Goal: Task Accomplishment & Management: Complete application form

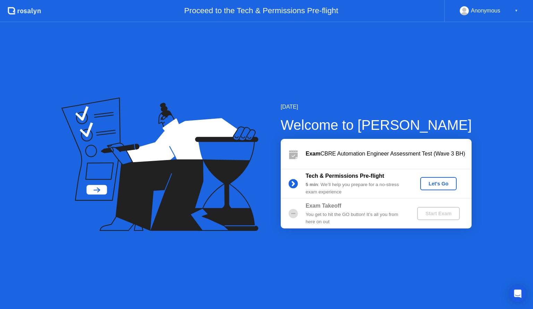
click at [432, 186] on div "Let's Go" at bounding box center [438, 184] width 31 height 6
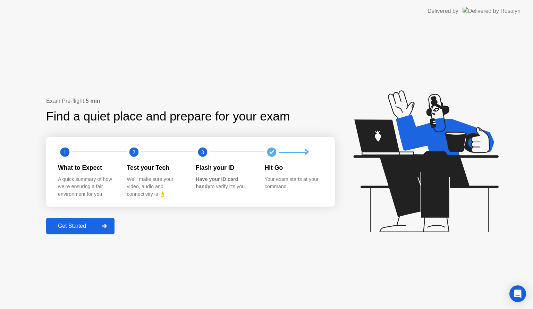
click at [78, 226] on div "Get Started" at bounding box center [72, 226] width 48 height 6
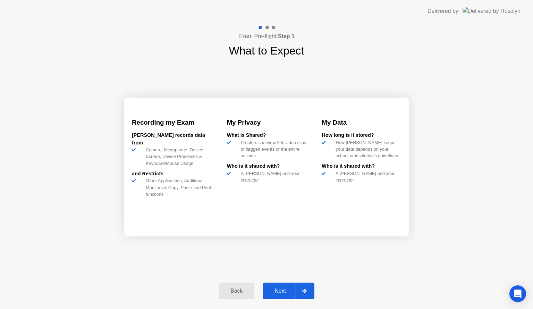
click at [285, 292] on div "Next" at bounding box center [280, 291] width 31 height 6
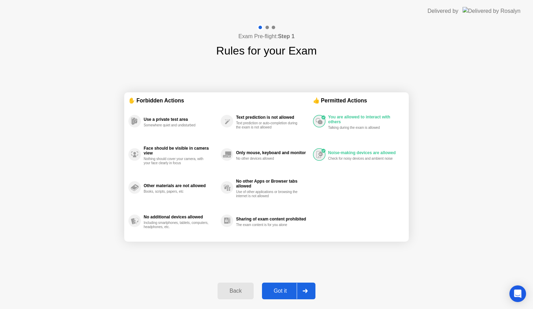
click at [282, 292] on div "Got it" at bounding box center [280, 291] width 33 height 6
select select "Available cameras"
select select "Available speakers"
select select "Available microphones"
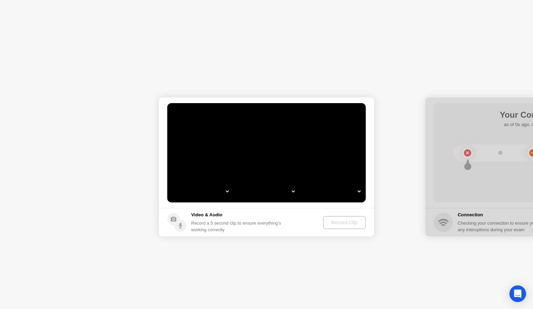
select select "*"
select select "**********"
select select "*******"
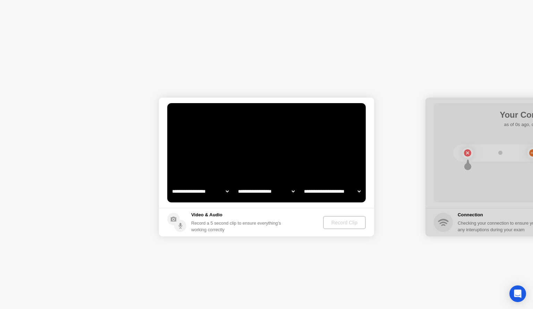
select select "*******"
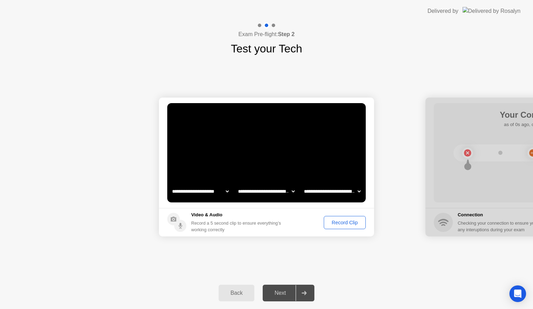
click at [347, 225] on div "Record Clip" at bounding box center [344, 223] width 37 height 6
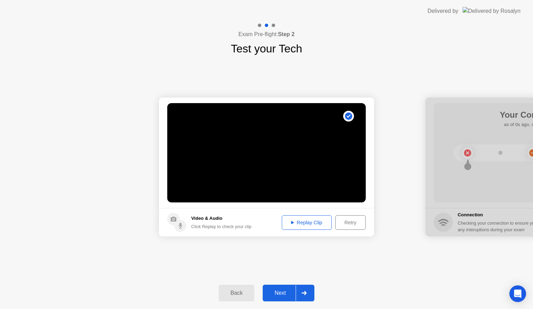
click at [296, 227] on button "Replay Clip" at bounding box center [307, 222] width 50 height 15
click at [301, 212] on footer "Video & Audio Click Replay to check your clip Replay Clip Retry" at bounding box center [266, 222] width 215 height 28
click at [299, 222] on div "Replay Clip" at bounding box center [306, 223] width 45 height 6
click at [277, 293] on div "Next" at bounding box center [280, 293] width 31 height 6
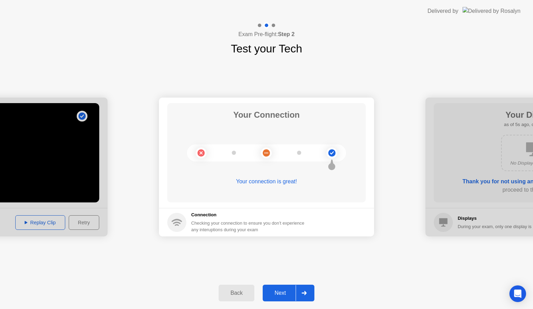
click at [281, 296] on div "Next" at bounding box center [280, 293] width 31 height 6
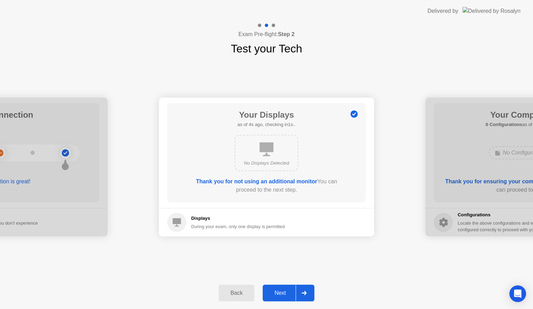
click at [280, 295] on div "Next" at bounding box center [280, 293] width 31 height 6
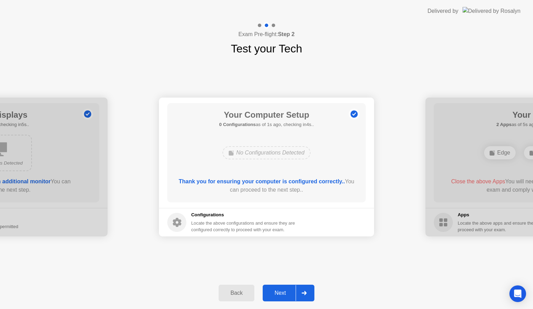
click at [283, 295] on div "Next" at bounding box center [280, 293] width 31 height 6
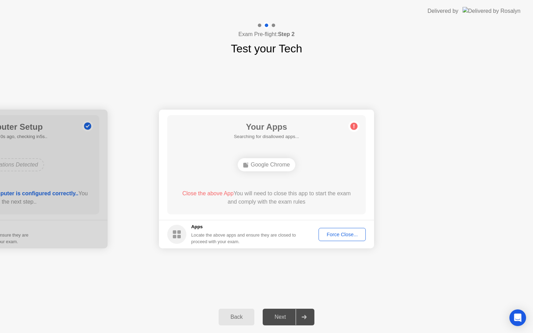
click at [520, 55] on div "Exam Pre-flight: Step 2 Test your Tech" at bounding box center [266, 39] width 533 height 35
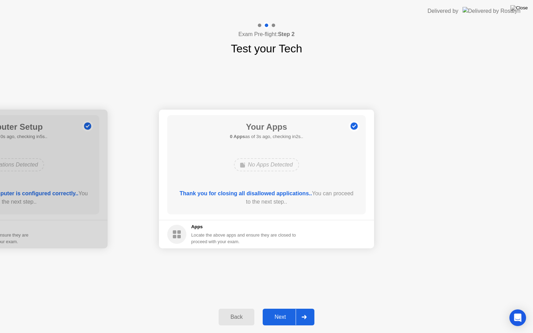
click at [280, 309] on div "Next" at bounding box center [280, 317] width 31 height 6
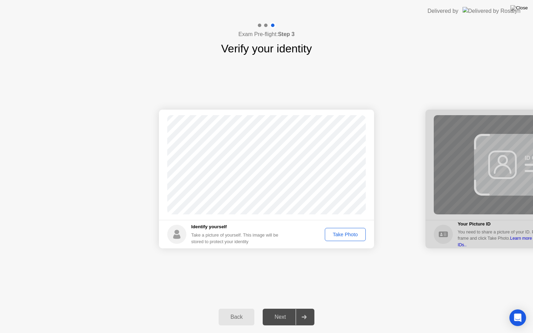
click at [344, 232] on div "Take Photo" at bounding box center [345, 235] width 36 height 6
click at [277, 309] on div "Next" at bounding box center [280, 317] width 31 height 6
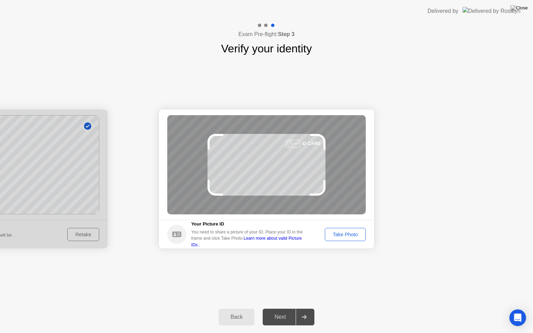
click at [355, 238] on div "Take Photo" at bounding box center [345, 235] width 36 height 6
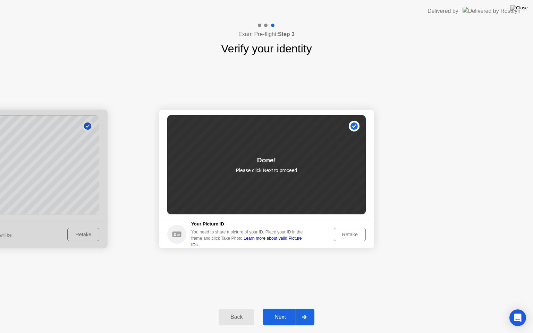
click at [276, 309] on button "Next" at bounding box center [289, 317] width 52 height 17
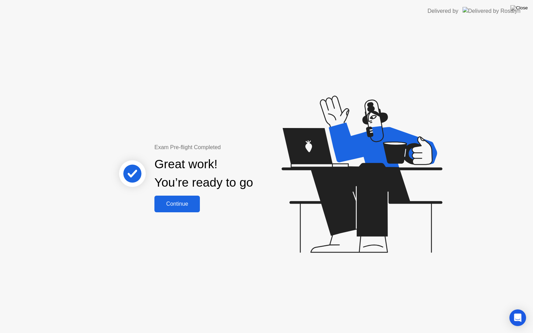
click at [169, 206] on div "Continue" at bounding box center [177, 204] width 41 height 6
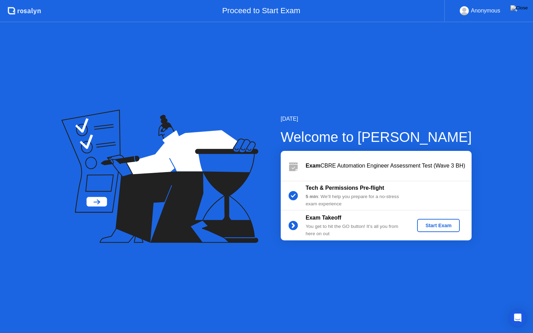
click at [441, 223] on div "Start Exam" at bounding box center [438, 226] width 37 height 6
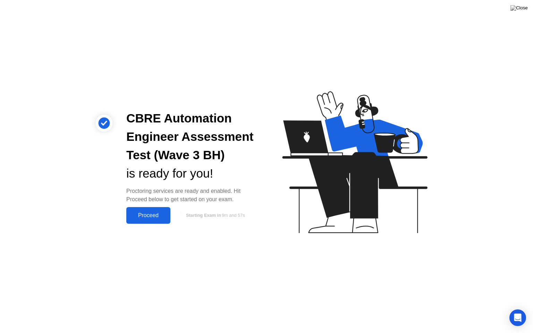
click at [148, 213] on div "Proceed" at bounding box center [148, 216] width 40 height 6
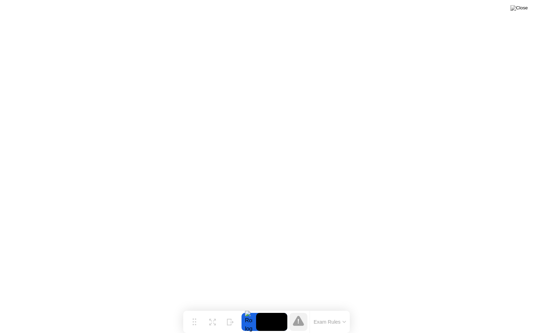
click at [247, 309] on div at bounding box center [249, 322] width 15 height 18
click at [341, 309] on div "Exam Rules" at bounding box center [330, 322] width 40 height 22
click at [344, 309] on icon at bounding box center [344, 322] width 3 height 2
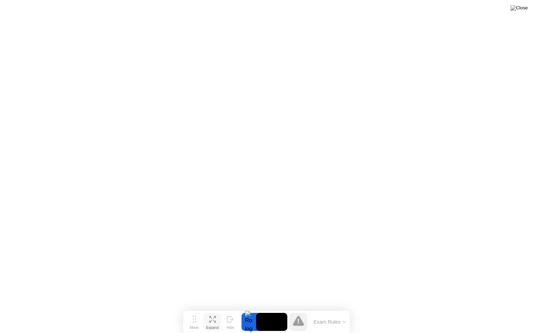
click at [211, 309] on div "Expand" at bounding box center [212, 328] width 13 height 4
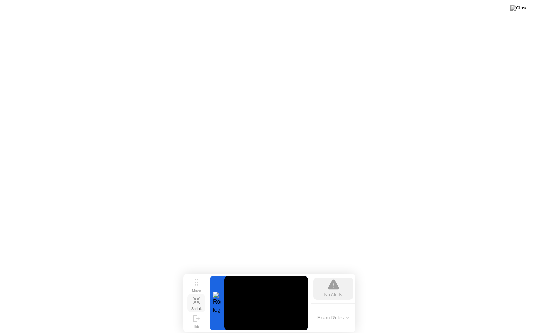
click at [199, 303] on icon at bounding box center [196, 301] width 7 height 7
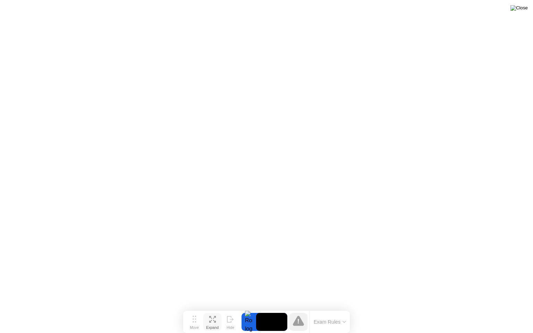
click at [524, 11] on img at bounding box center [519, 8] width 17 height 6
